Goal: Information Seeking & Learning: Compare options

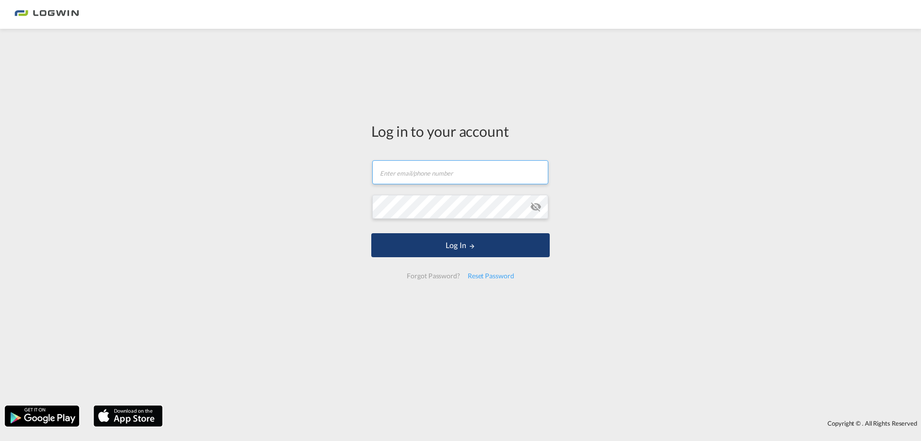
type input "[PERSON_NAME][EMAIL_ADDRESS][DOMAIN_NAME]"
click at [480, 248] on button "Log In" at bounding box center [460, 245] width 179 height 24
